Goal: Download file/media

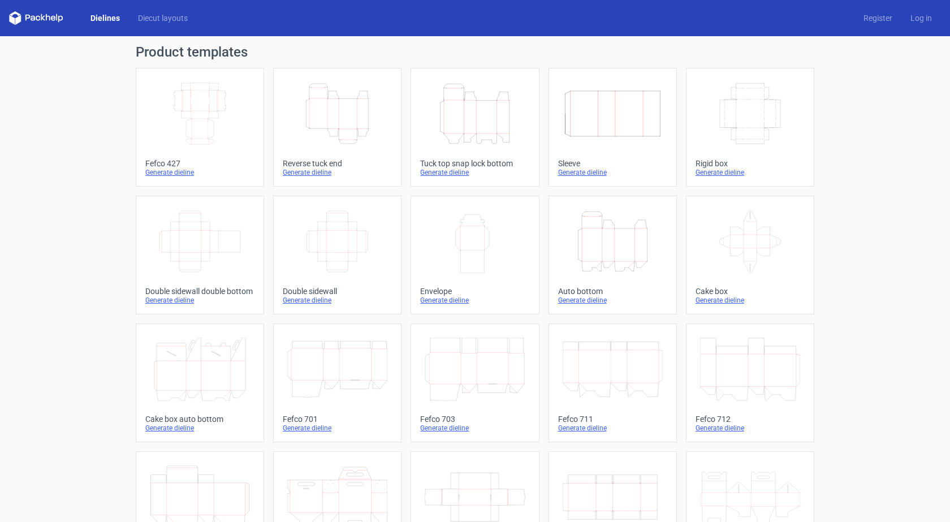
click at [202, 132] on icon "Width Depth Height" at bounding box center [200, 113] width 100 height 63
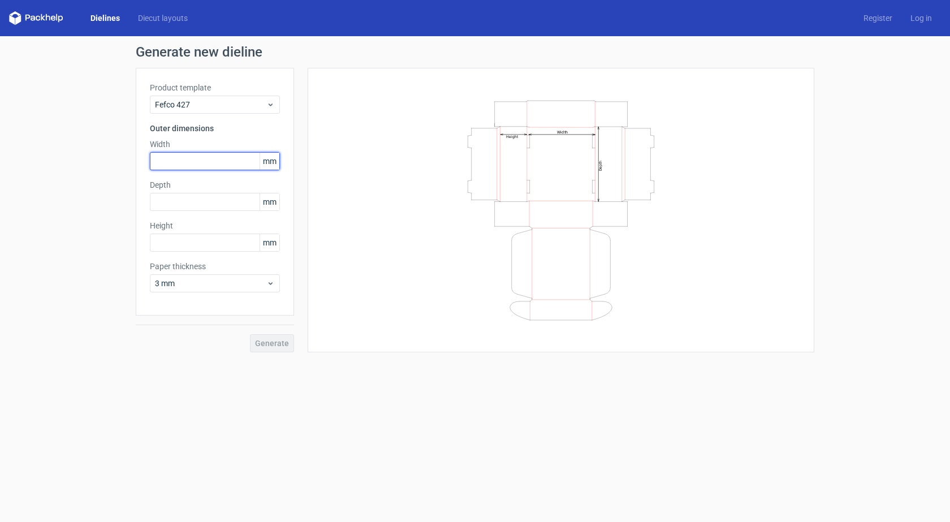
click at [204, 161] on input "text" at bounding box center [215, 161] width 130 height 18
type input "210"
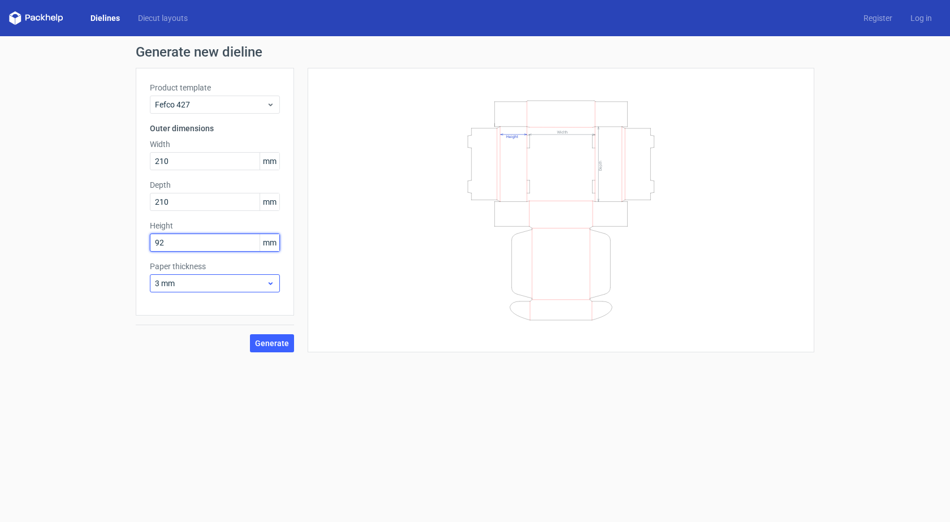
type input "92"
click at [196, 287] on span "3 mm" at bounding box center [210, 283] width 111 height 11
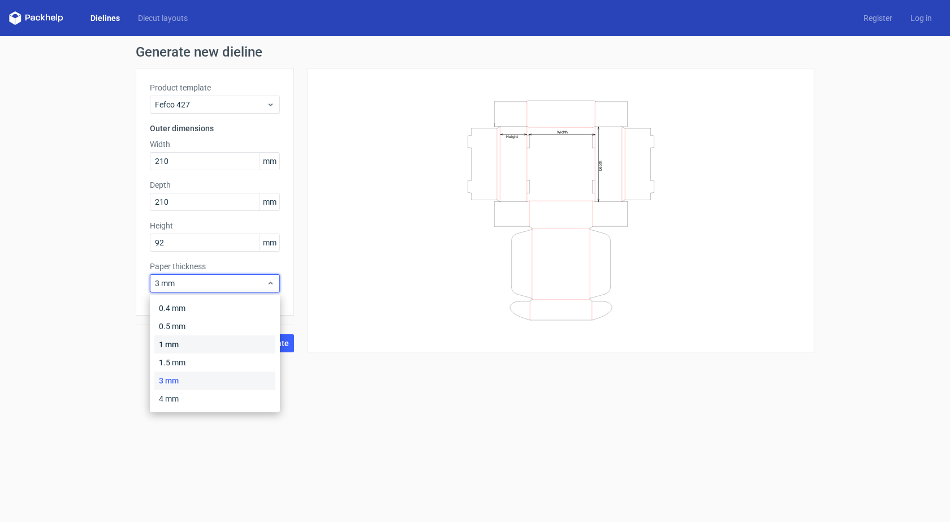
click at [188, 346] on div "1 mm" at bounding box center [214, 344] width 121 height 18
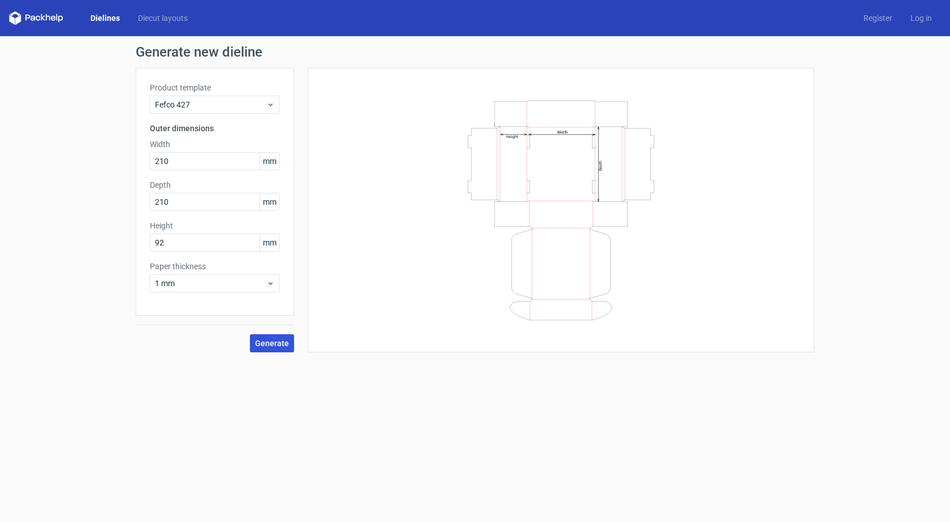
click at [287, 341] on span "Generate" at bounding box center [272, 343] width 34 height 8
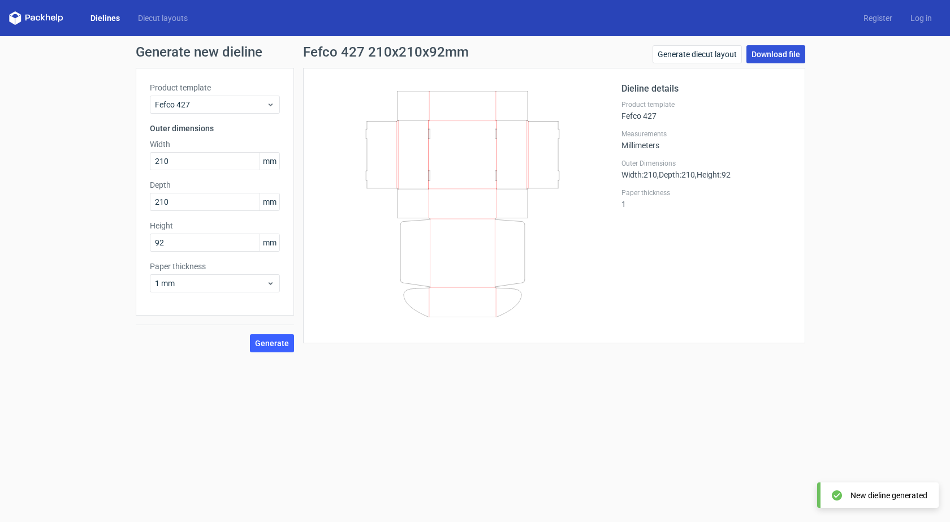
click at [764, 46] on link "Download file" at bounding box center [775, 54] width 59 height 18
